Goal: Transaction & Acquisition: Book appointment/travel/reservation

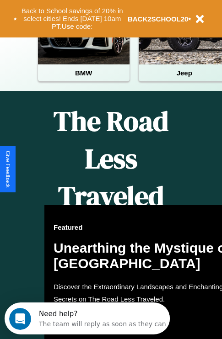
scroll to position [373, 0]
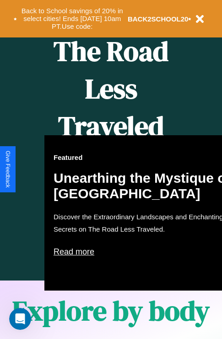
click at [111, 169] on div "Featured Unearthing the Mystique of [GEOGRAPHIC_DATA] Discover the Extraordinar…" at bounding box center [144, 212] width 201 height 155
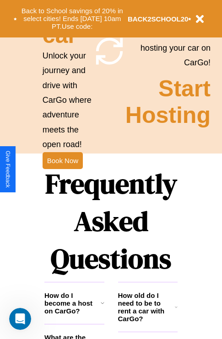
scroll to position [889, 0]
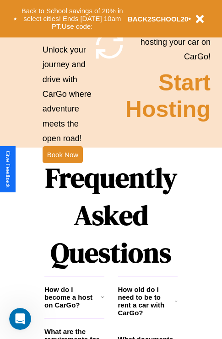
click at [62, 169] on h1 "Frequently Asked Questions" at bounding box center [110, 215] width 133 height 122
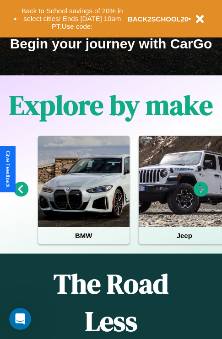
scroll to position [0, 34]
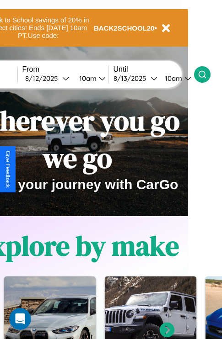
type input "******"
click at [206, 74] on icon at bounding box center [201, 74] width 9 height 9
